Goal: Transaction & Acquisition: Purchase product/service

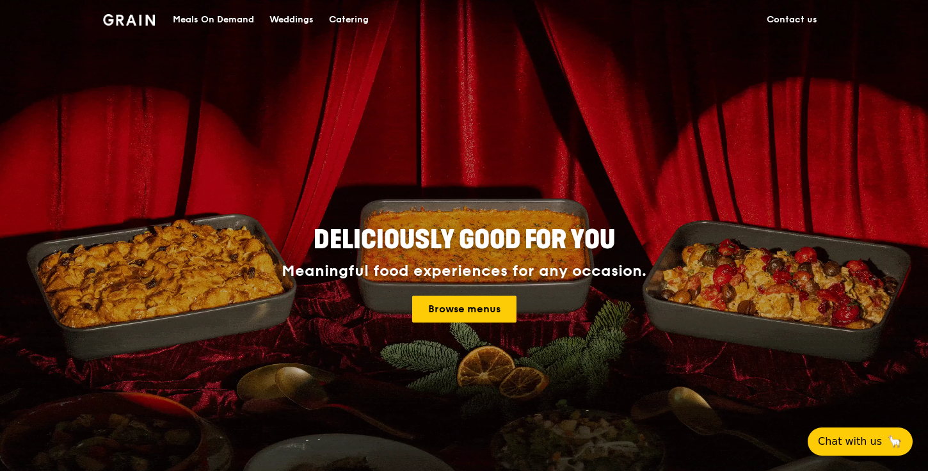
click at [209, 20] on div "Meals On Demand" at bounding box center [213, 20] width 81 height 38
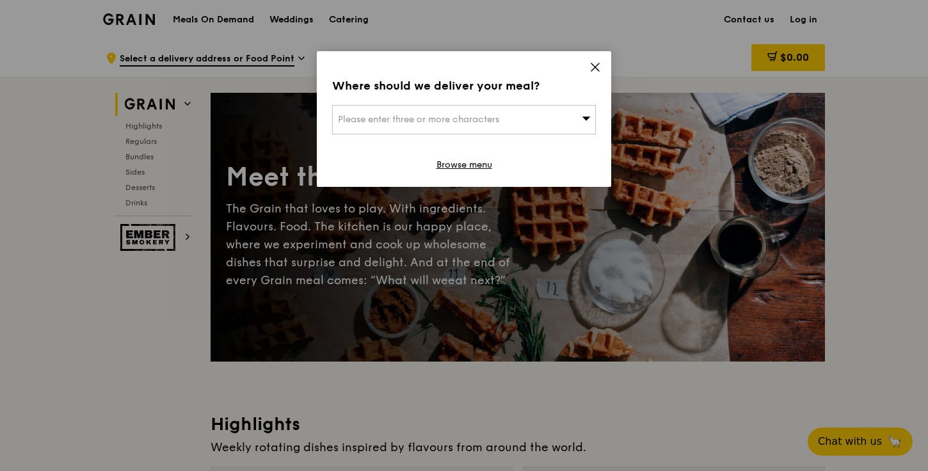
click at [399, 120] on span "Please enter three or more characters" at bounding box center [418, 119] width 161 height 11
click at [363, 120] on input "capita" at bounding box center [464, 120] width 262 height 28
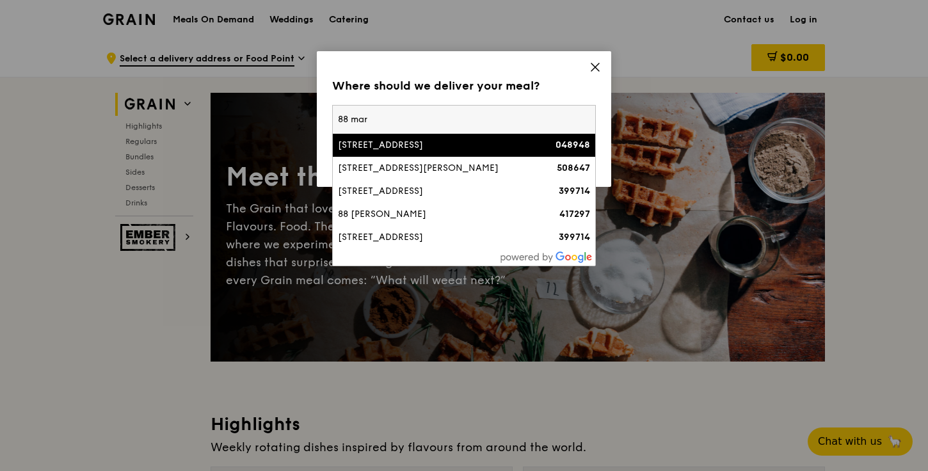
type input "88 mar"
click at [359, 145] on div "[STREET_ADDRESS]" at bounding box center [432, 145] width 189 height 13
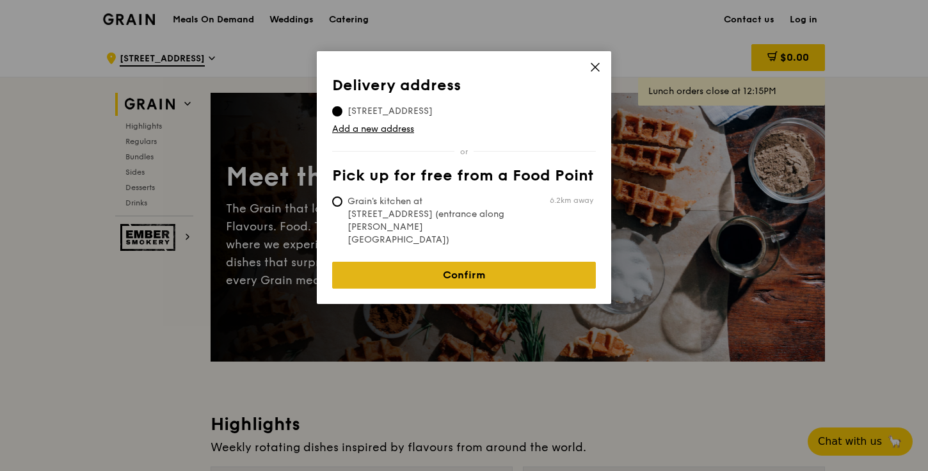
click at [454, 262] on link "Confirm" at bounding box center [464, 275] width 264 height 27
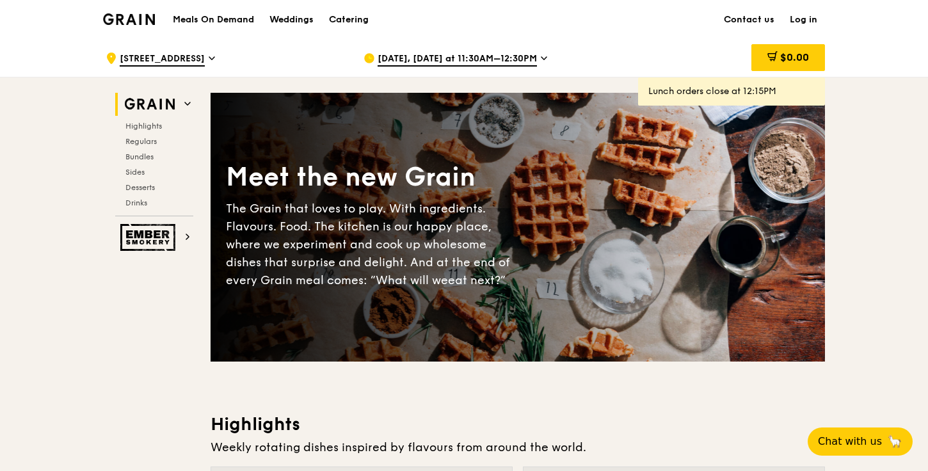
click at [479, 59] on span "[DATE], [DATE] at 11:30AM–12:30PM" at bounding box center [457, 59] width 159 height 14
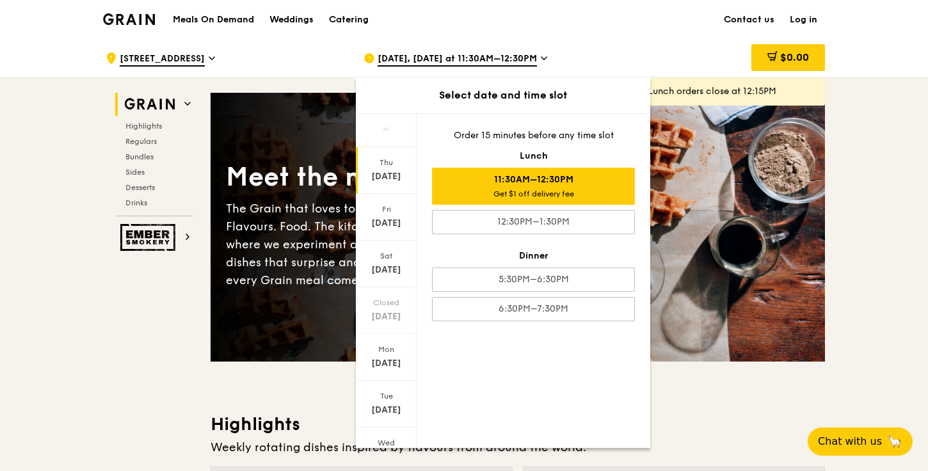
click at [538, 187] on div "11:30AM–12:30PM Get $1 off delivery fee" at bounding box center [533, 186] width 203 height 37
click at [599, 56] on div "[DATE], [DATE] at 11:30AM–12:30PM" at bounding box center [481, 58] width 237 height 38
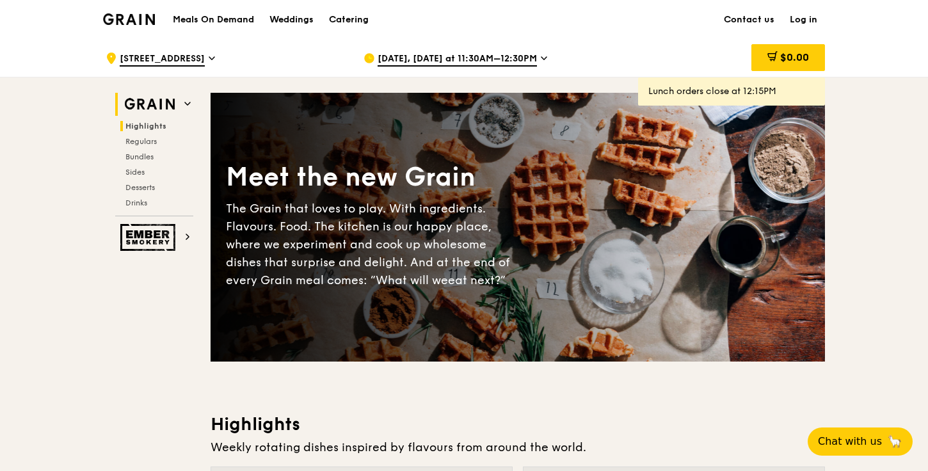
click at [141, 124] on span "Highlights" at bounding box center [145, 126] width 41 height 9
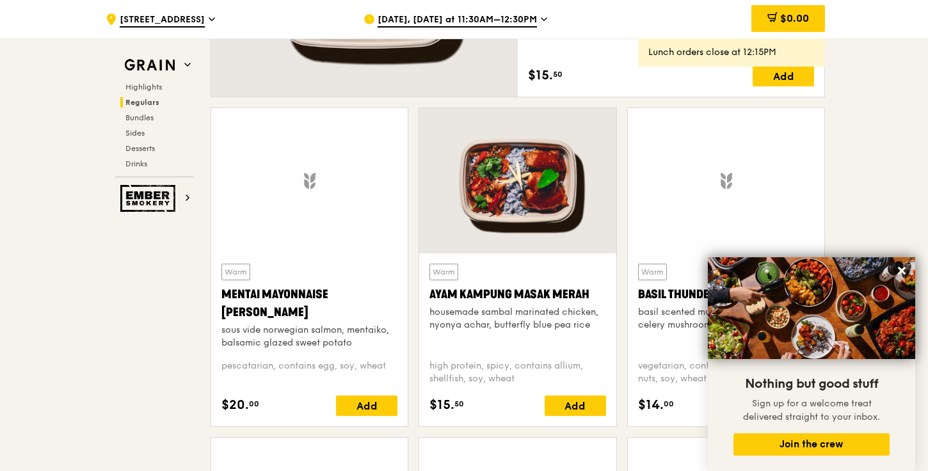
scroll to position [1064, 0]
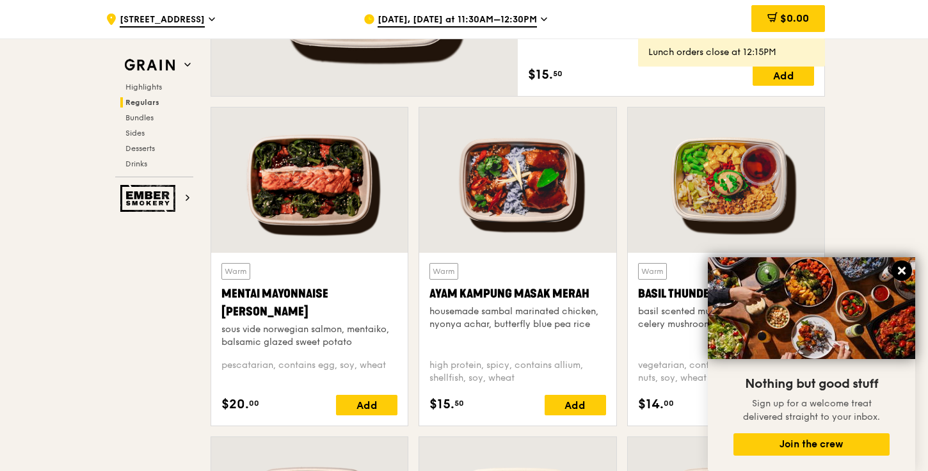
click at [902, 269] on icon at bounding box center [902, 271] width 8 height 8
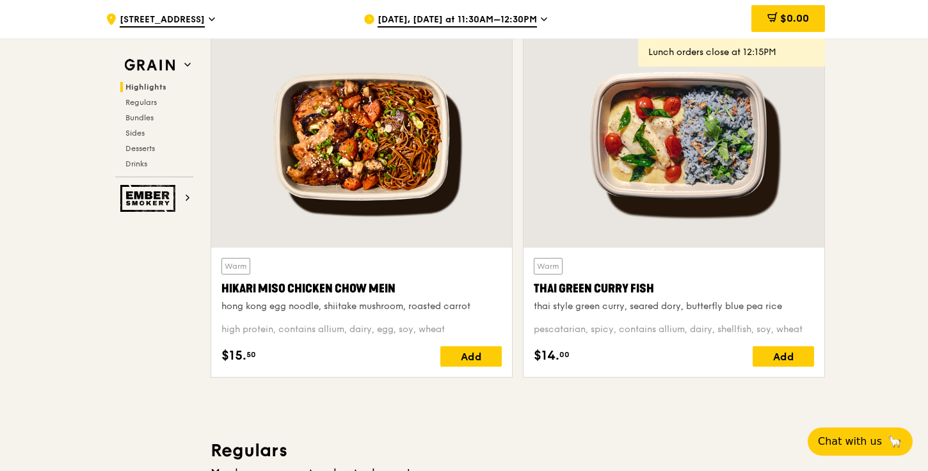
scroll to position [458, 0]
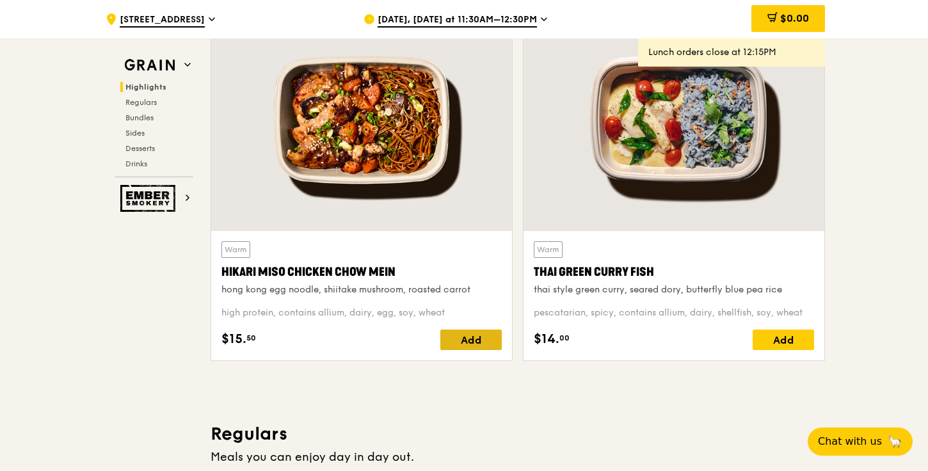
click at [472, 341] on div "Add" at bounding box center [470, 340] width 61 height 20
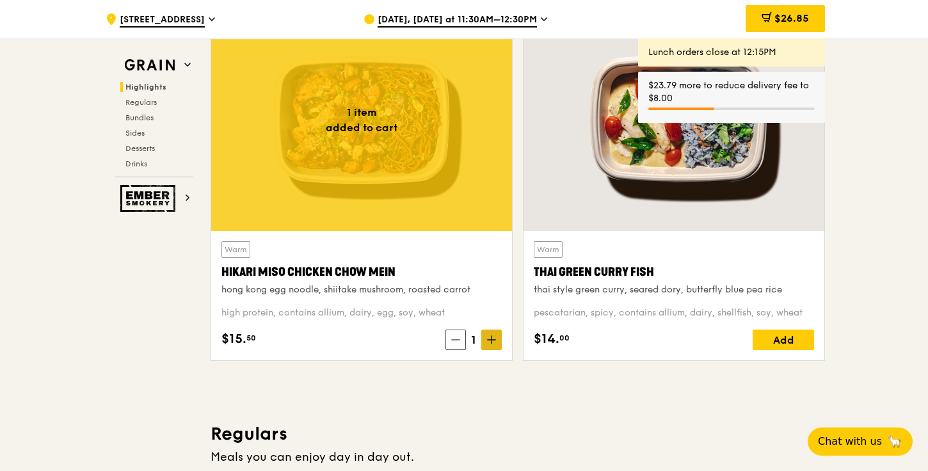
click at [491, 343] on icon at bounding box center [491, 339] width 9 height 9
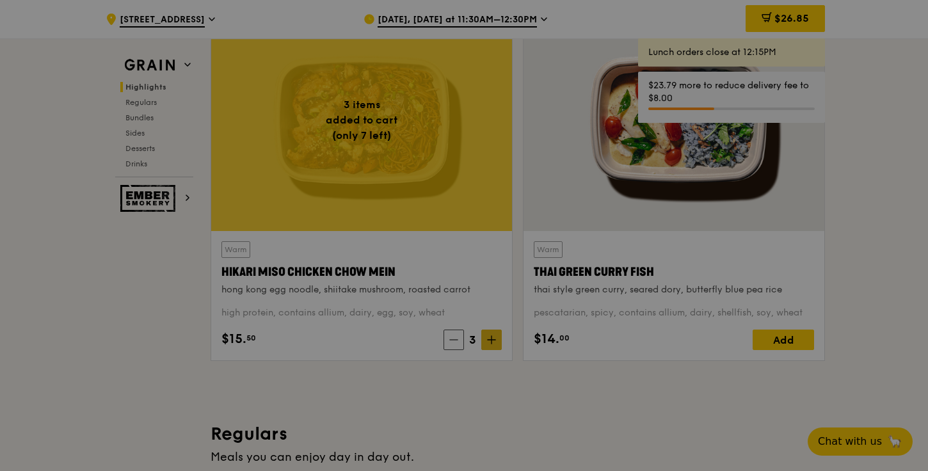
click at [491, 343] on div at bounding box center [464, 235] width 928 height 471
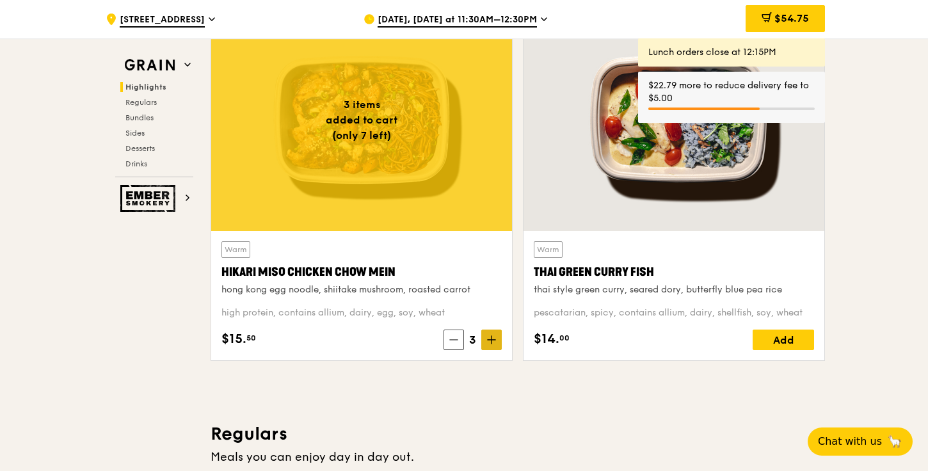
click at [491, 341] on icon at bounding box center [491, 339] width 9 height 9
click at [783, 338] on div "Add" at bounding box center [783, 340] width 61 height 20
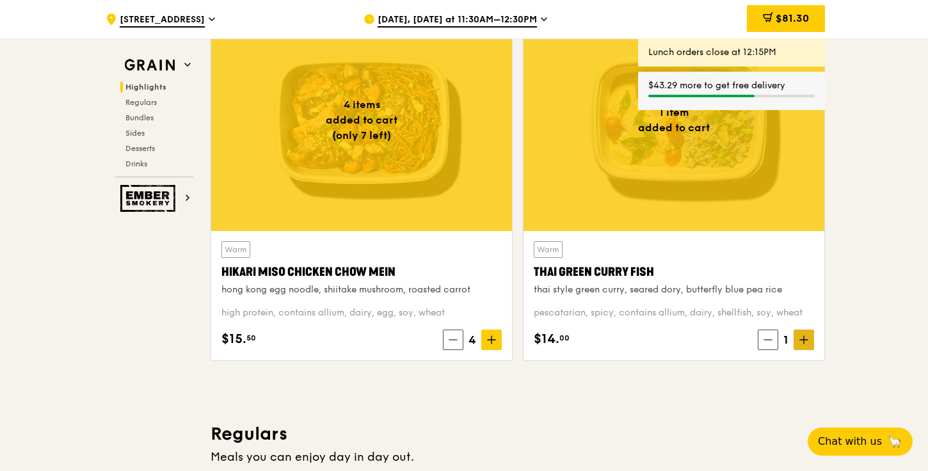
click at [804, 341] on icon at bounding box center [804, 340] width 0 height 8
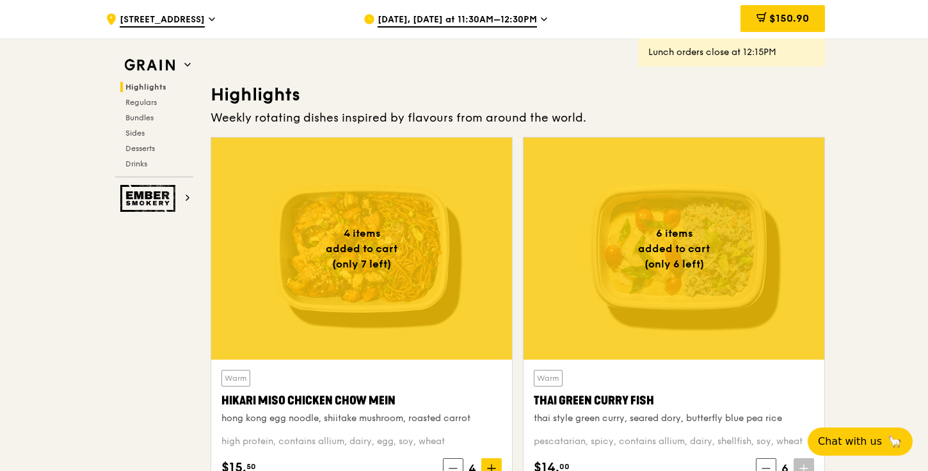
scroll to position [321, 0]
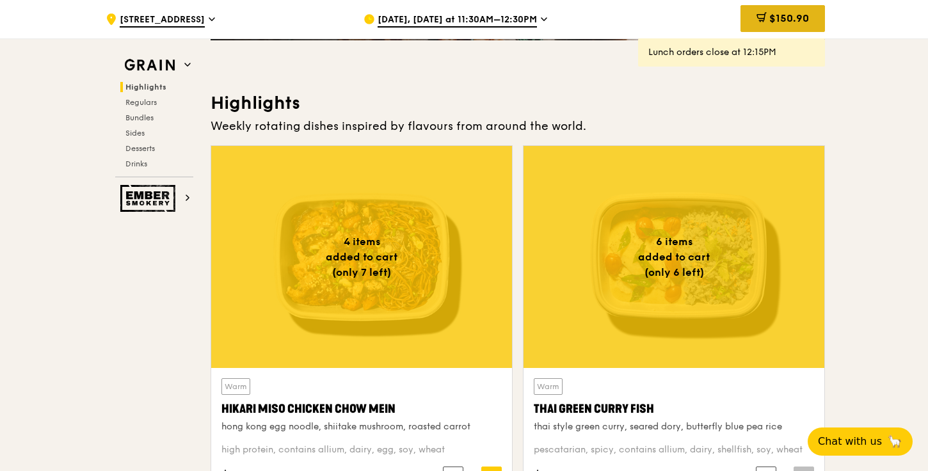
click at [777, 15] on span "$150.90" at bounding box center [789, 18] width 40 height 12
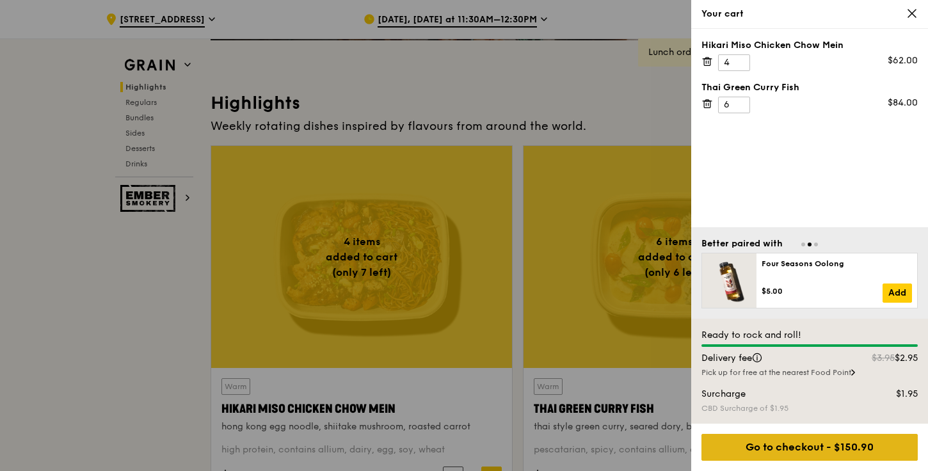
click at [811, 448] on div "Go to checkout - $150.90" at bounding box center [809, 447] width 216 height 27
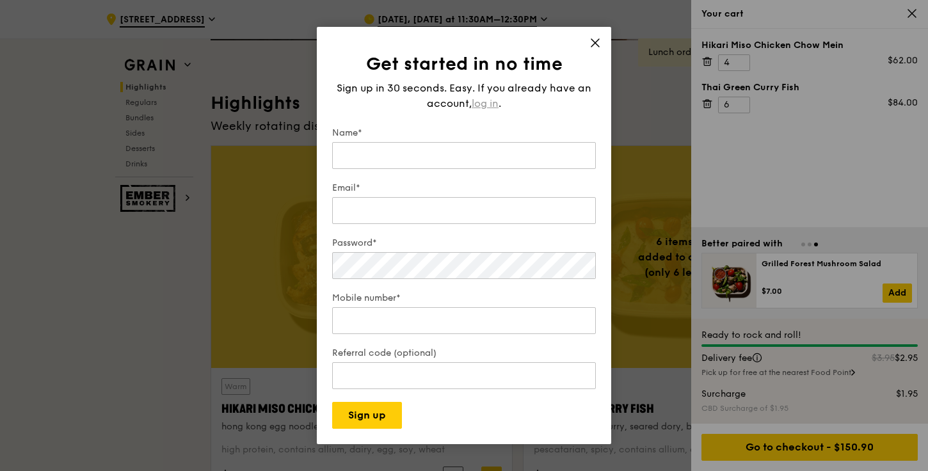
click at [486, 99] on span "log in" at bounding box center [485, 103] width 27 height 15
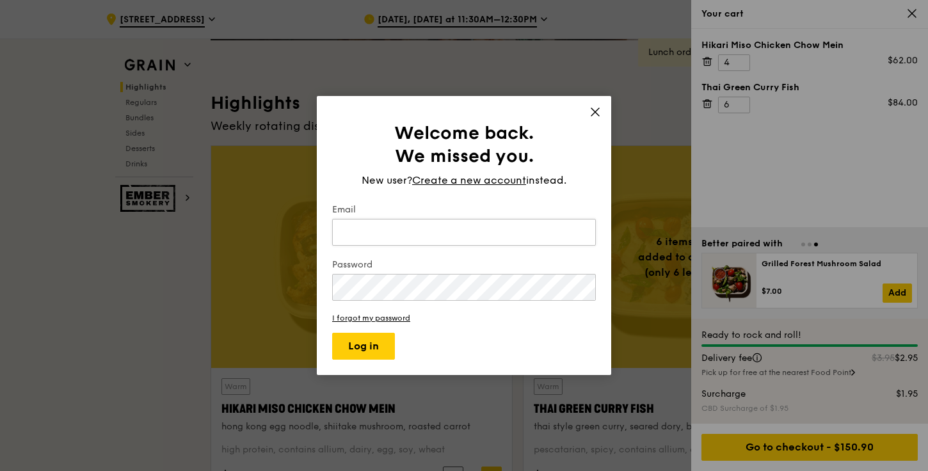
click at [413, 232] on input "Email" at bounding box center [464, 232] width 264 height 27
type input "[PERSON_NAME][EMAIL_ADDRESS][PERSON_NAME][DOMAIN_NAME]"
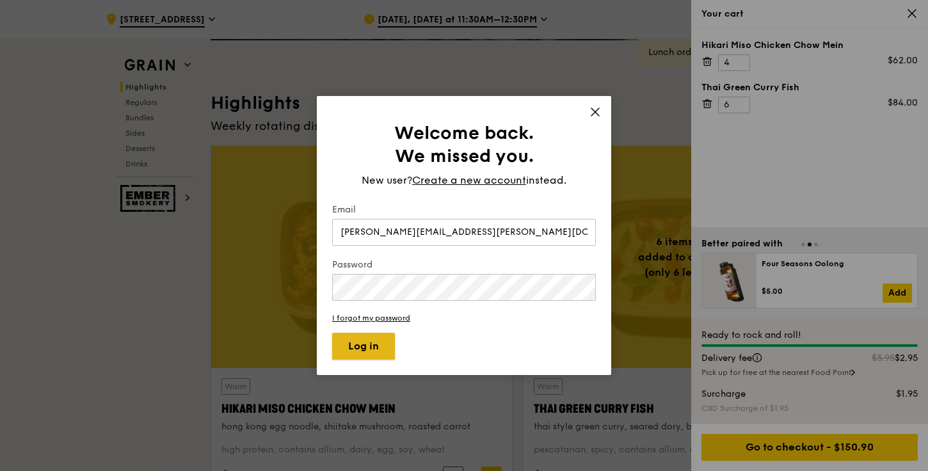
click at [353, 346] on button "Log in" at bounding box center [363, 346] width 63 height 27
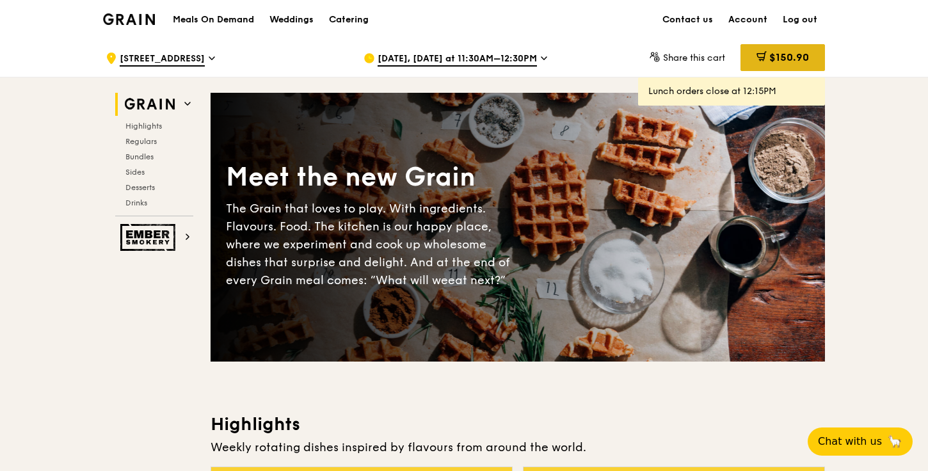
click at [776, 54] on span "$150.90" at bounding box center [789, 57] width 40 height 12
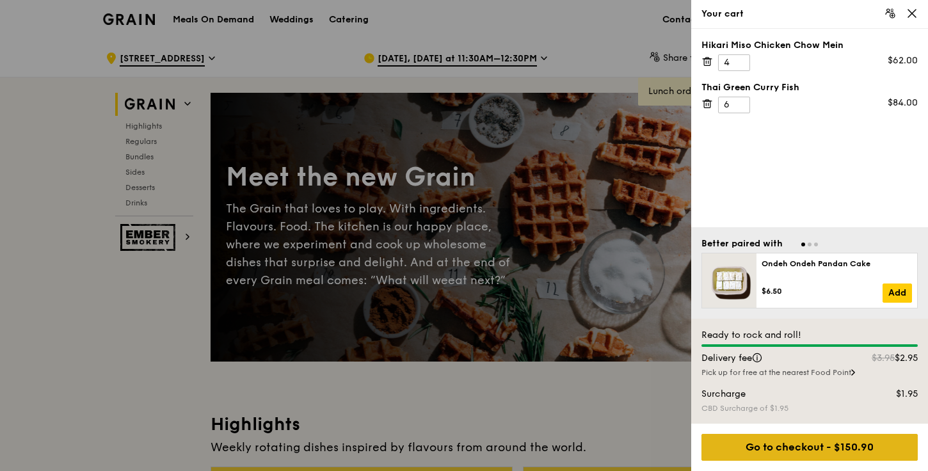
click at [820, 449] on div "Go to checkout - $150.90" at bounding box center [809, 447] width 216 height 27
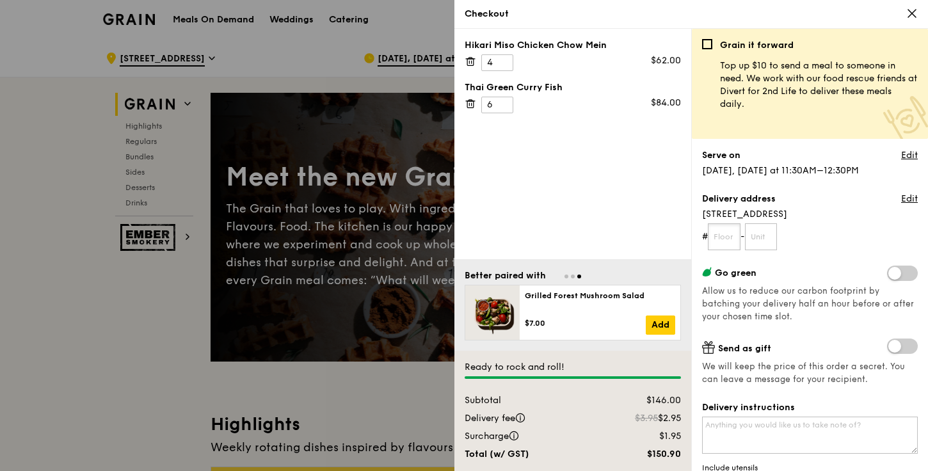
click at [737, 240] on input "text" at bounding box center [724, 236] width 33 height 27
type input "46"
click at [772, 239] on input "text" at bounding box center [761, 236] width 33 height 27
type input "01"
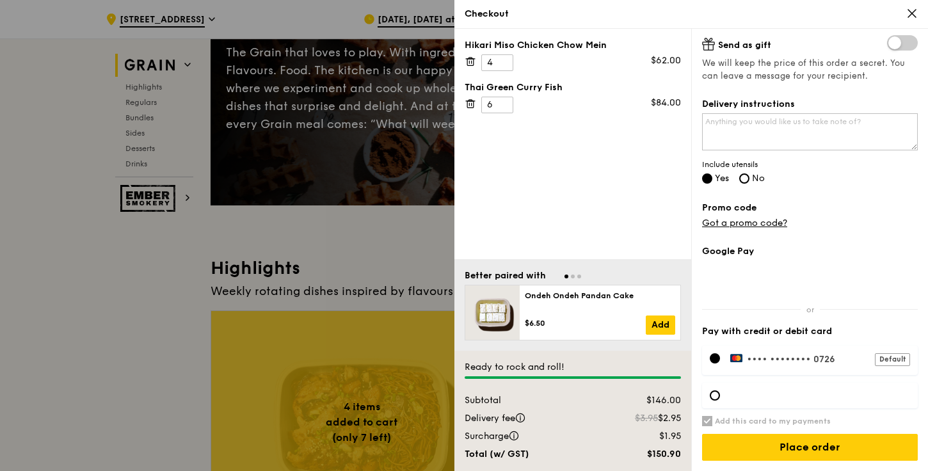
scroll to position [177, 0]
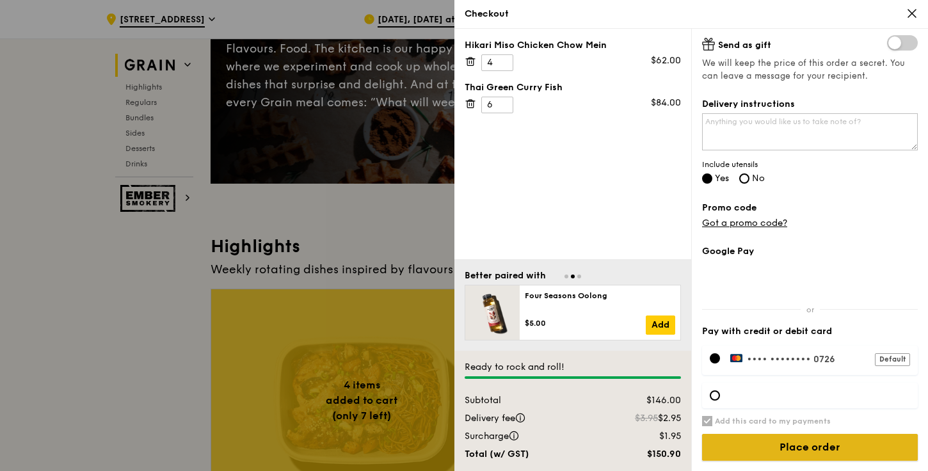
click at [800, 445] on input "Place order" at bounding box center [810, 447] width 216 height 27
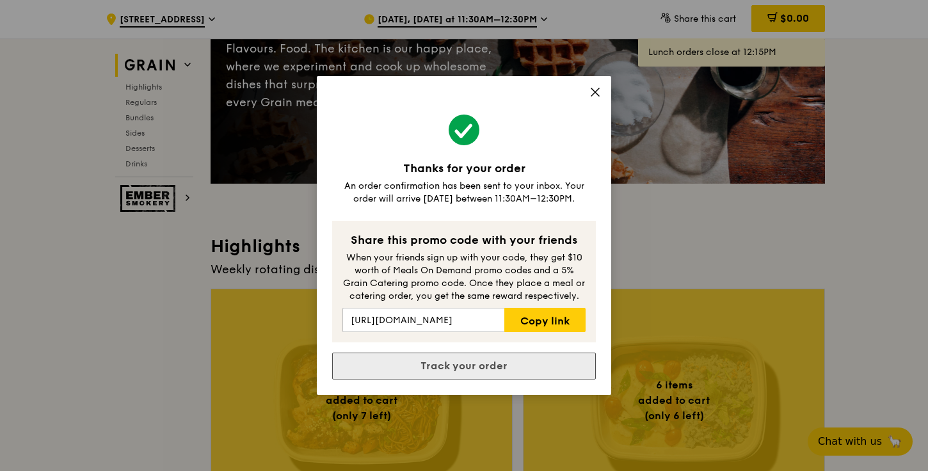
click at [461, 365] on link "Track your order" at bounding box center [464, 366] width 264 height 27
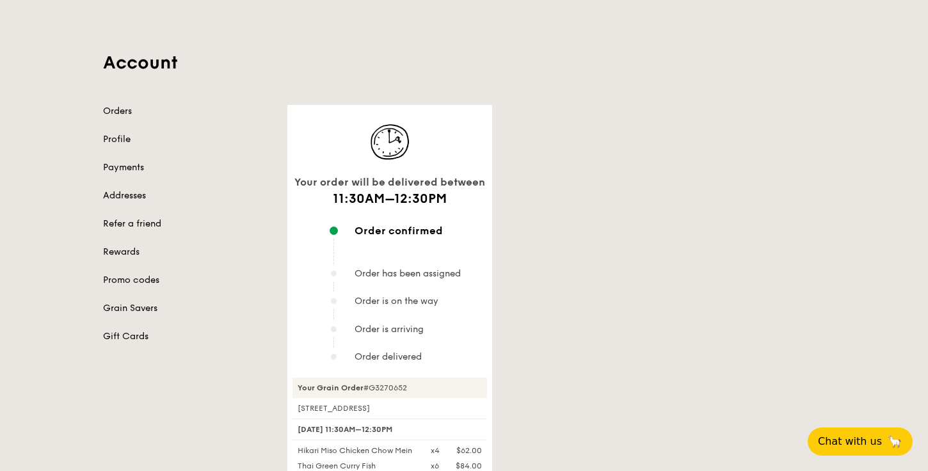
scroll to position [38, 0]
click at [120, 197] on link "Addresses" at bounding box center [187, 197] width 169 height 13
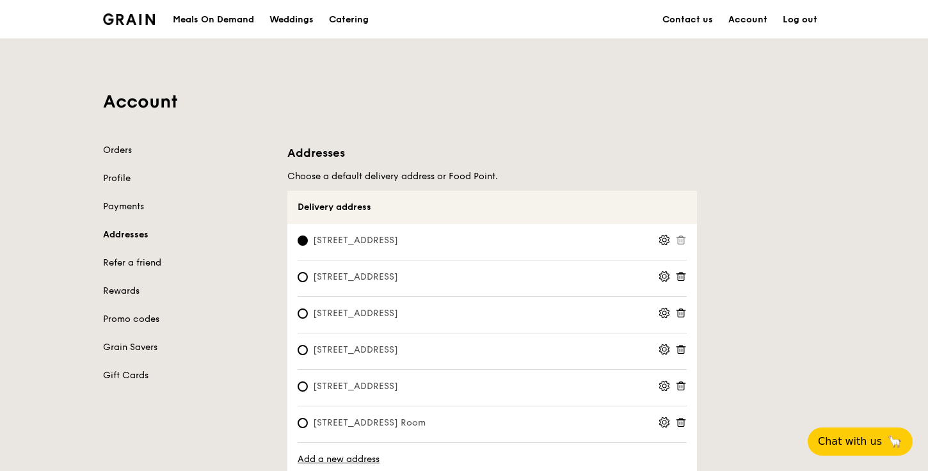
click at [661, 347] on icon at bounding box center [665, 350] width 12 height 12
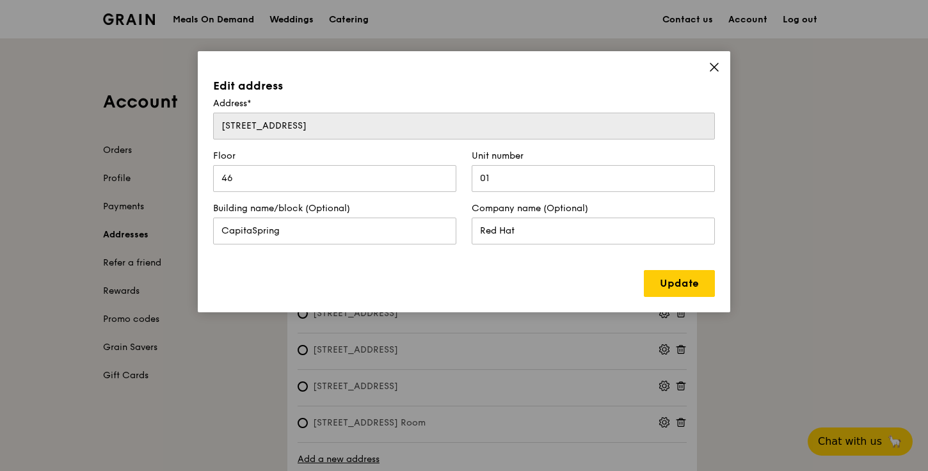
click at [711, 67] on icon at bounding box center [714, 67] width 12 height 12
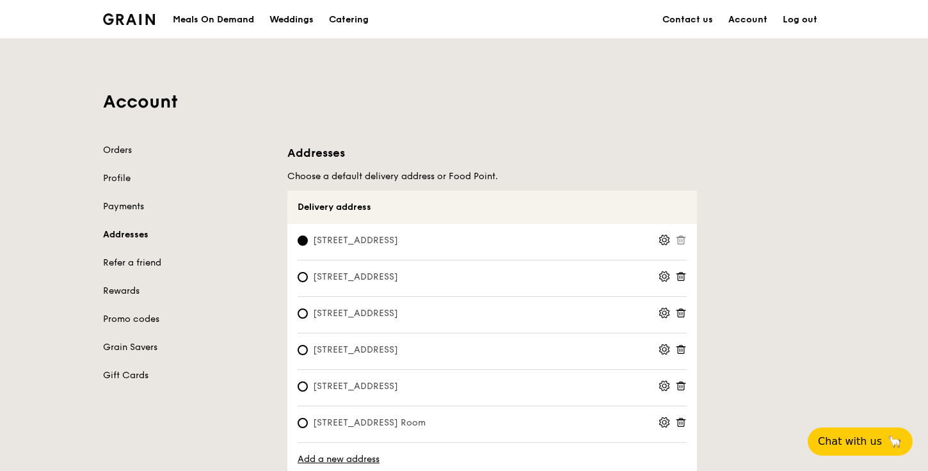
click at [662, 239] on icon at bounding box center [665, 240] width 12 height 12
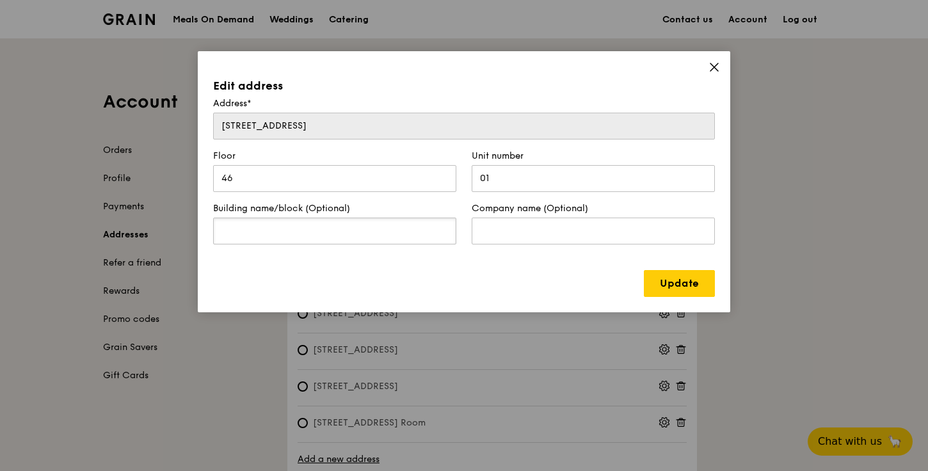
click at [318, 237] on input "text" at bounding box center [334, 231] width 243 height 27
type input "CapitaSpring"
click at [511, 232] on input "text" at bounding box center [593, 231] width 243 height 27
type input "Red Hat"
click at [691, 283] on link "Update" at bounding box center [679, 283] width 71 height 27
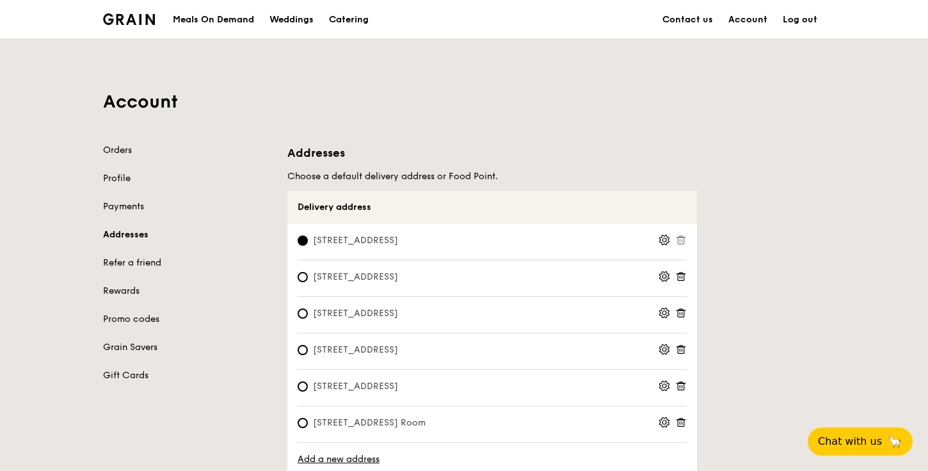
click at [682, 349] on icon at bounding box center [682, 350] width 0 height 3
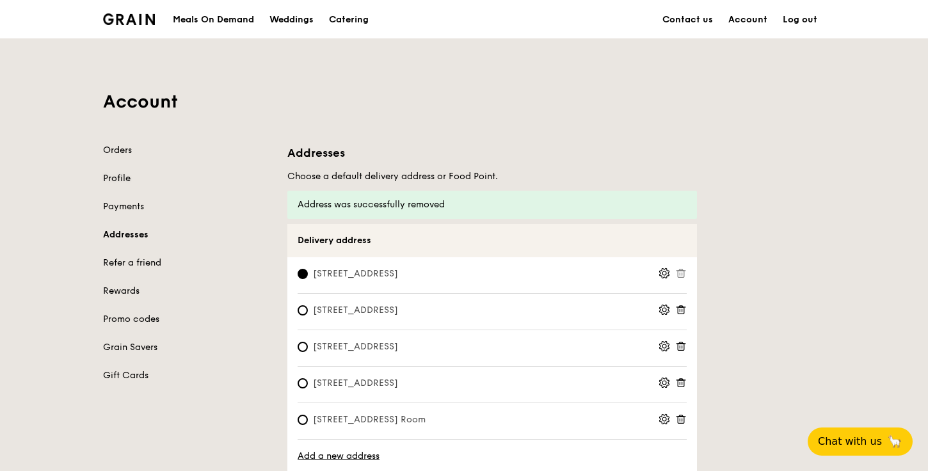
click at [110, 178] on link "Profile" at bounding box center [187, 178] width 169 height 13
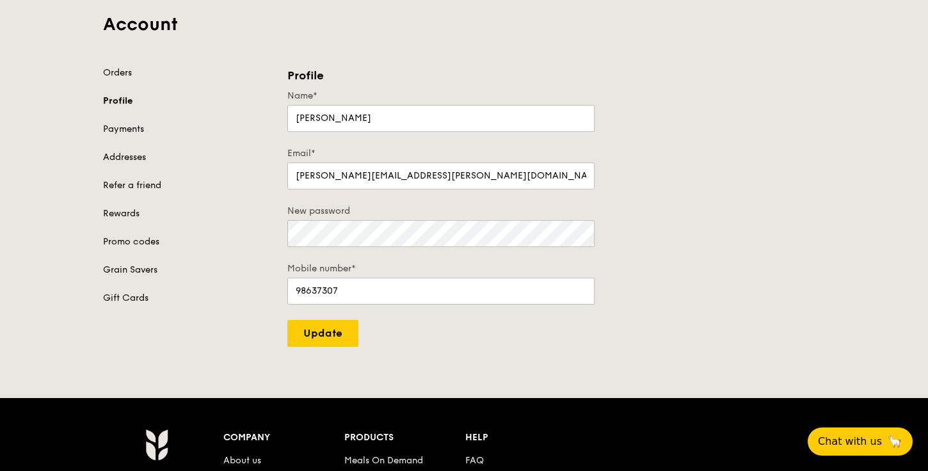
scroll to position [25, 0]
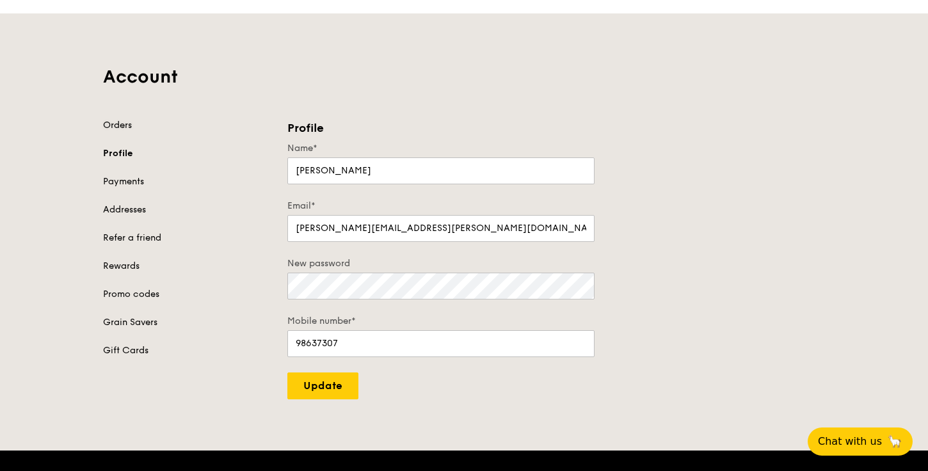
click at [123, 119] on link "Orders" at bounding box center [187, 125] width 169 height 13
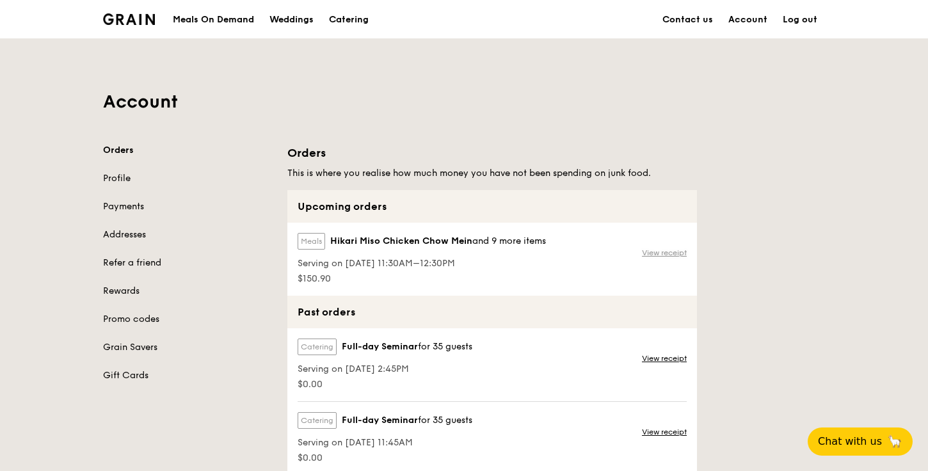
click at [660, 250] on link "View receipt" at bounding box center [664, 253] width 45 height 10
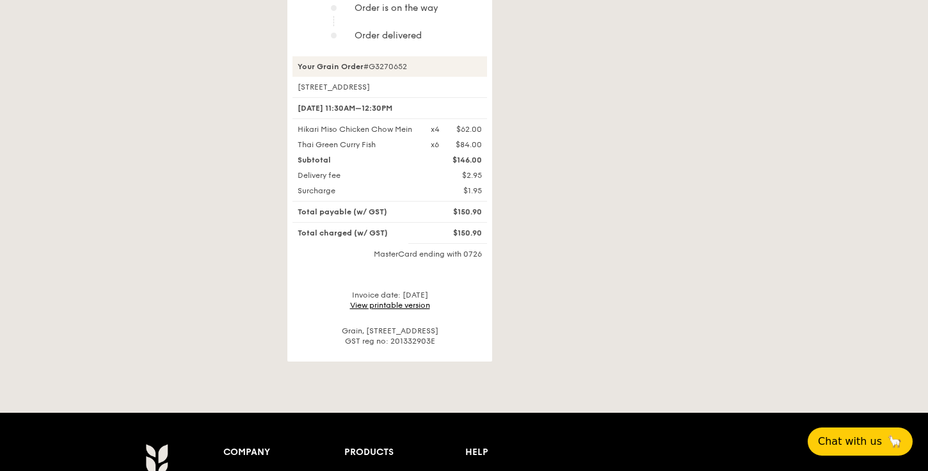
scroll to position [392, 0]
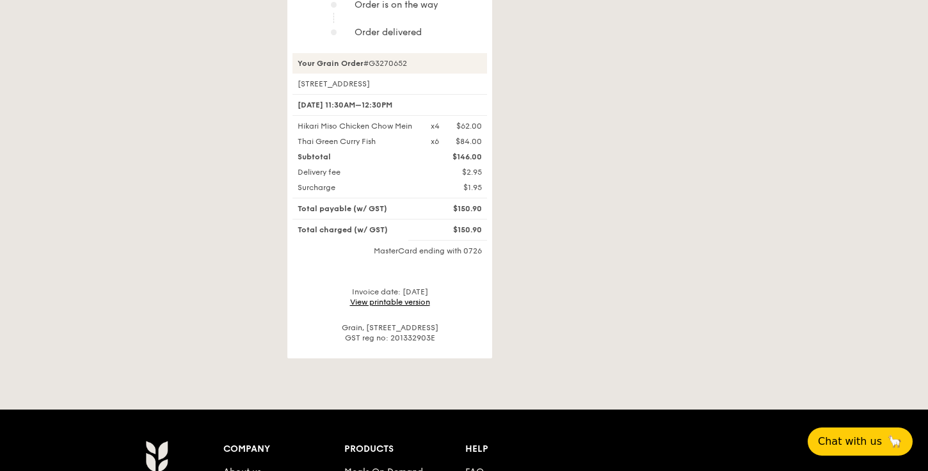
click at [404, 298] on link "View printable version" at bounding box center [390, 302] width 80 height 9
